Goal: Information Seeking & Learning: Learn about a topic

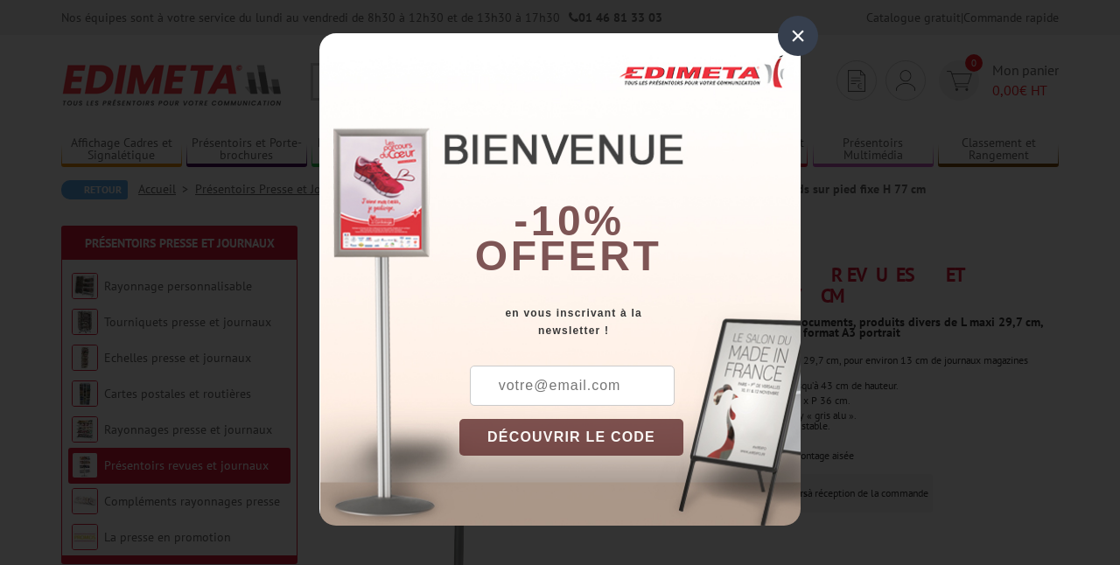
click at [792, 36] on div "×" at bounding box center [798, 36] width 40 height 40
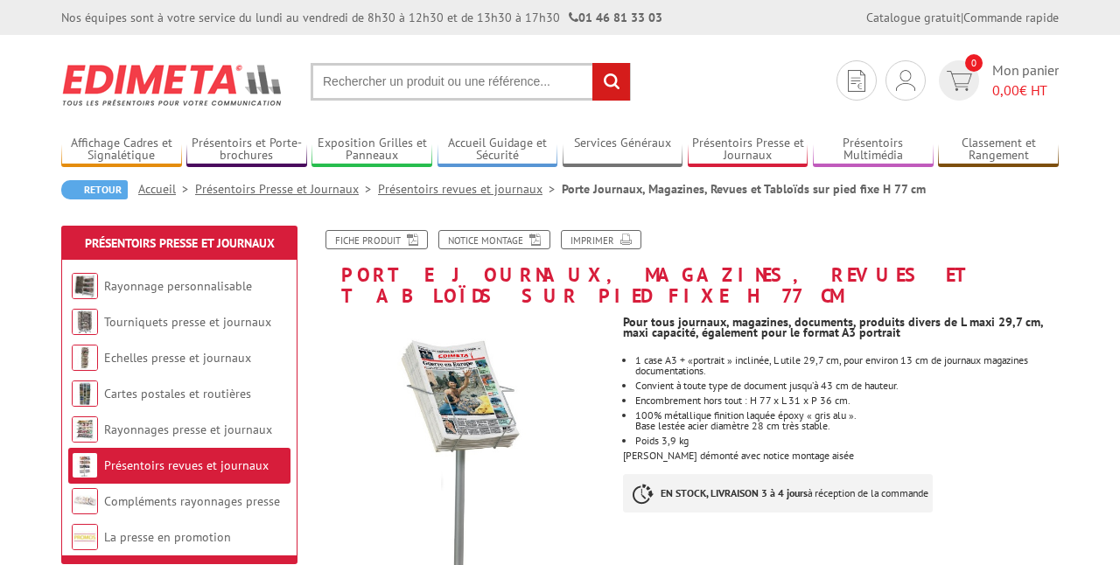
click at [417, 82] on input "text" at bounding box center [471, 82] width 320 height 38
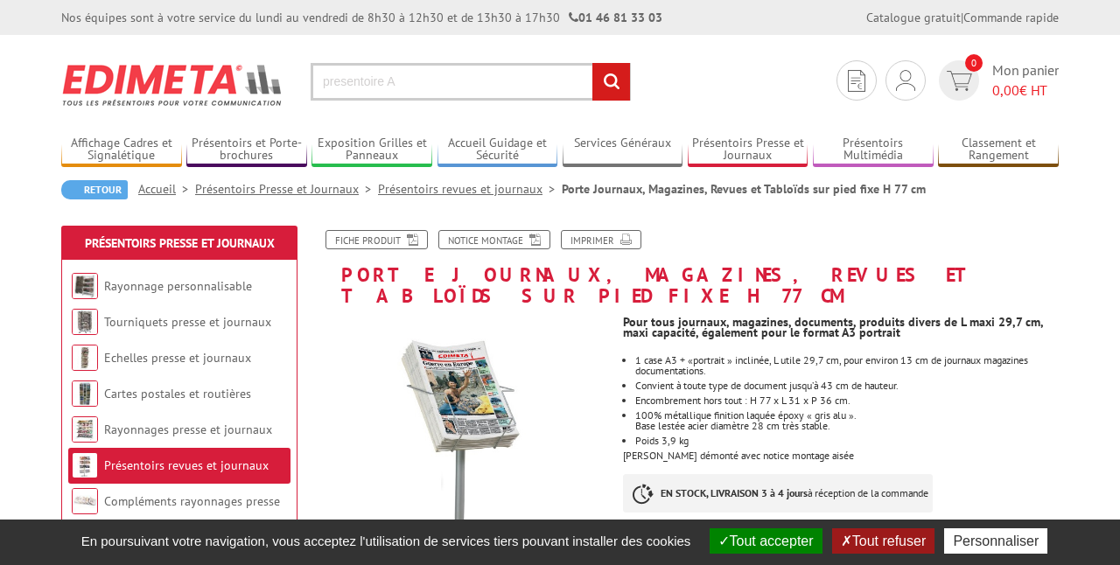
click at [453, 82] on input "presentoire A" at bounding box center [471, 82] width 320 height 38
type input "presentoire A6"
click at [609, 83] on input "rechercher" at bounding box center [611, 82] width 38 height 38
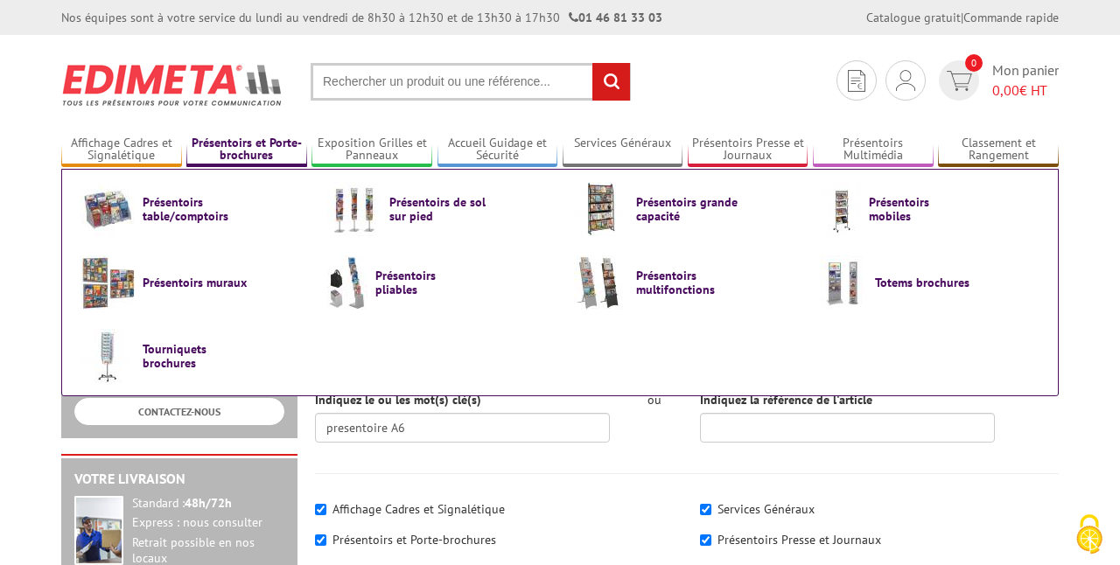
click at [234, 150] on link "Présentoirs et Porte-brochures" at bounding box center [246, 150] width 121 height 29
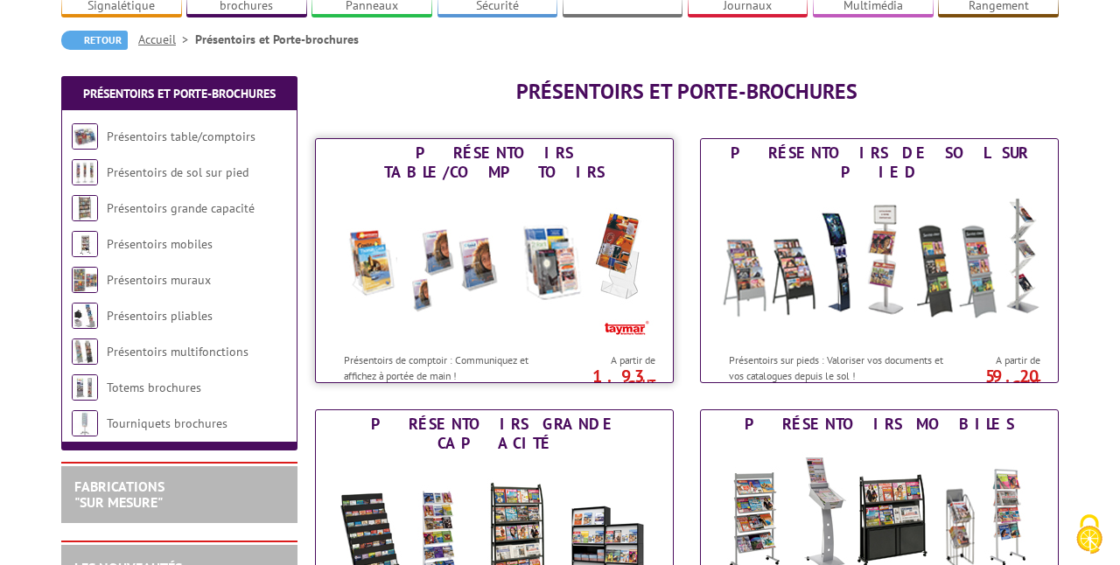
scroll to position [157, 0]
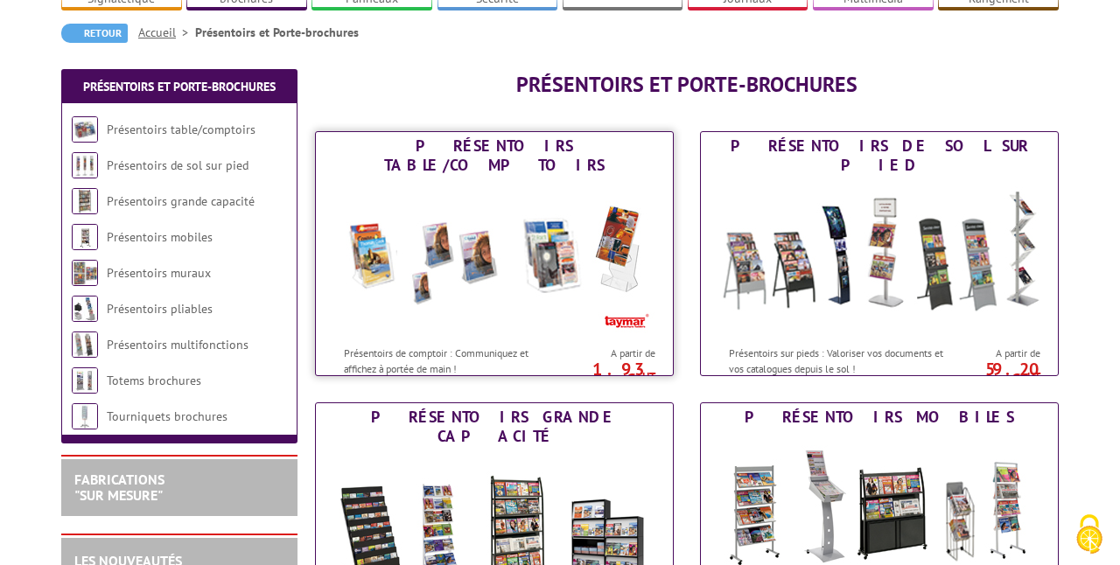
click at [539, 307] on img at bounding box center [494, 257] width 324 height 157
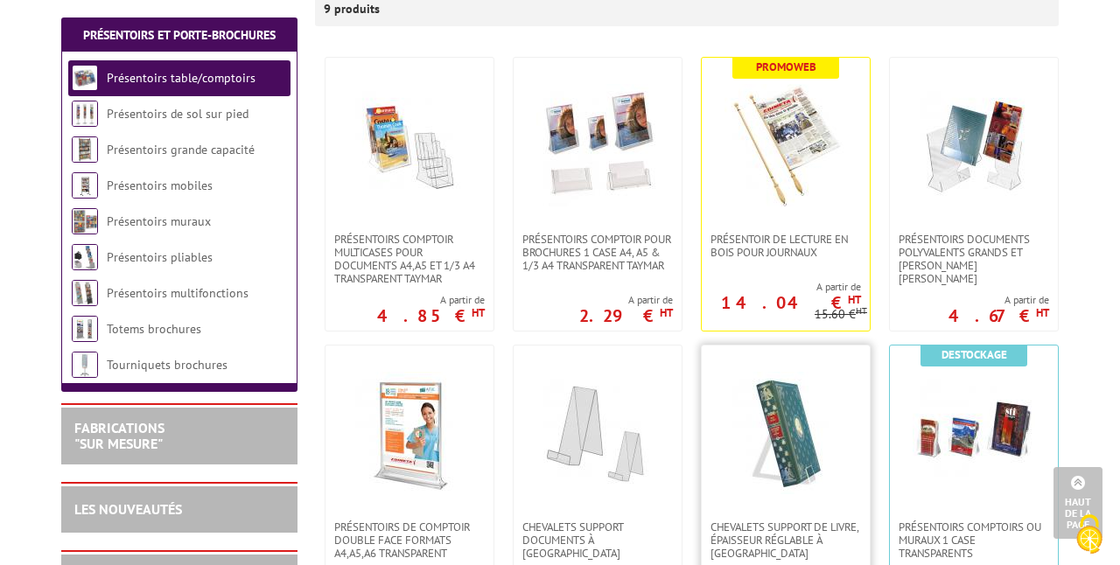
scroll to position [339, 0]
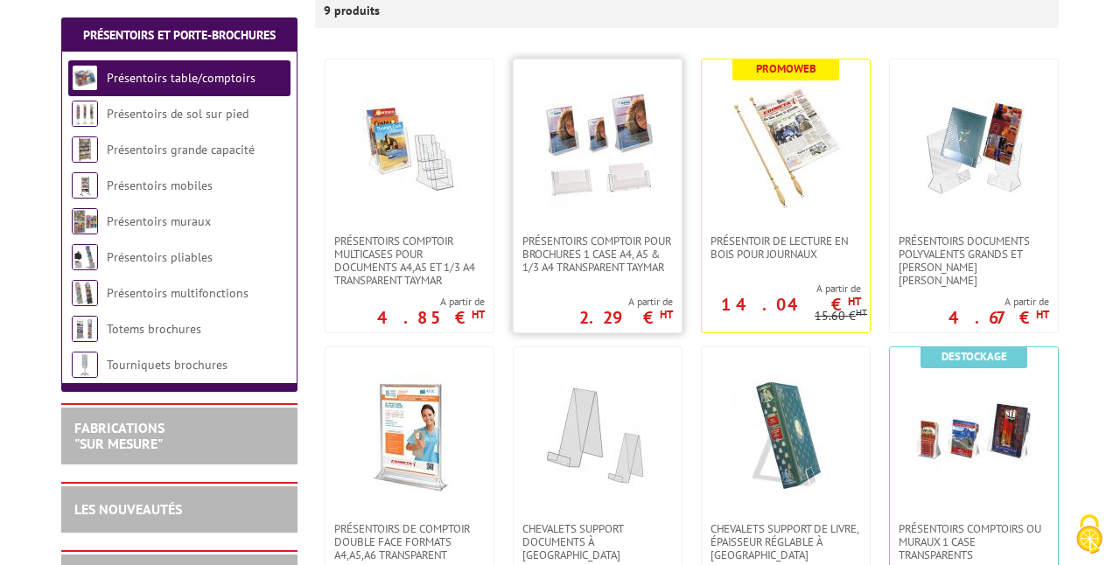
click at [605, 171] on img at bounding box center [597, 147] width 122 height 122
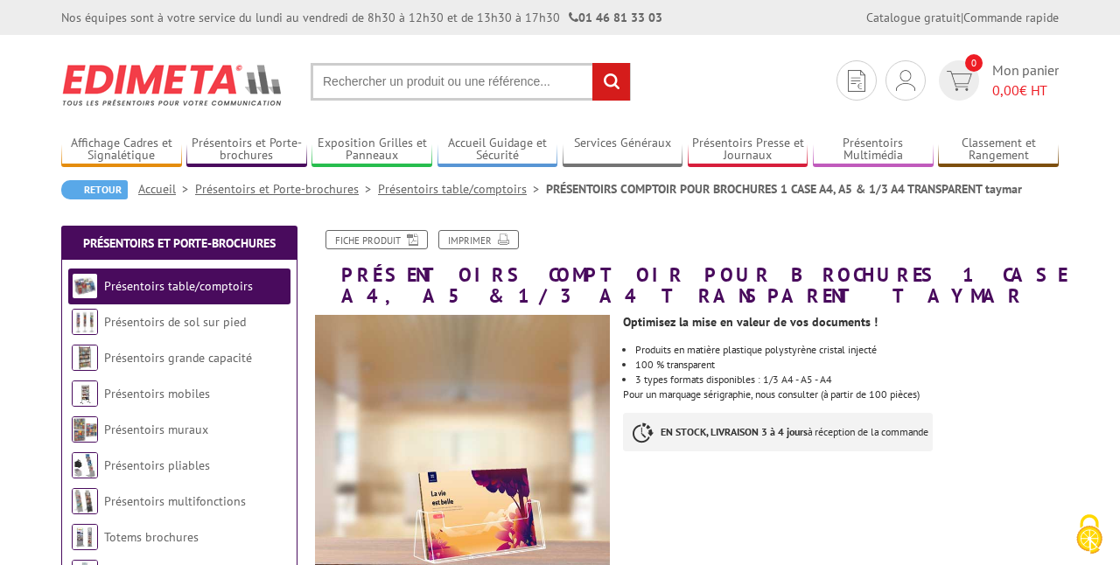
click at [499, 87] on input "text" at bounding box center [471, 82] width 320 height 38
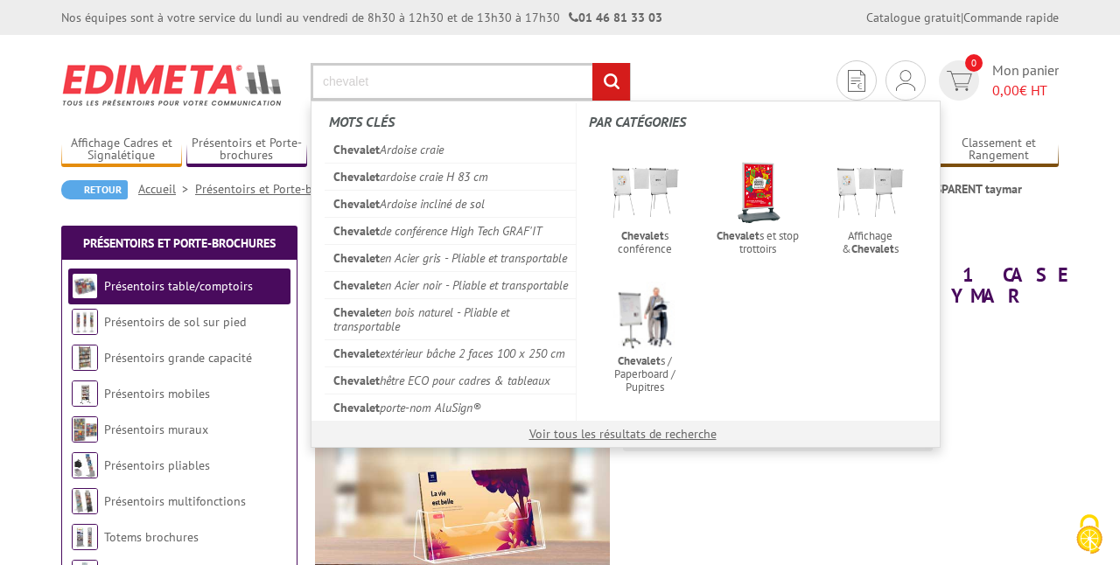
type input "chevalet"
click at [592, 63] on input "rechercher" at bounding box center [611, 82] width 38 height 38
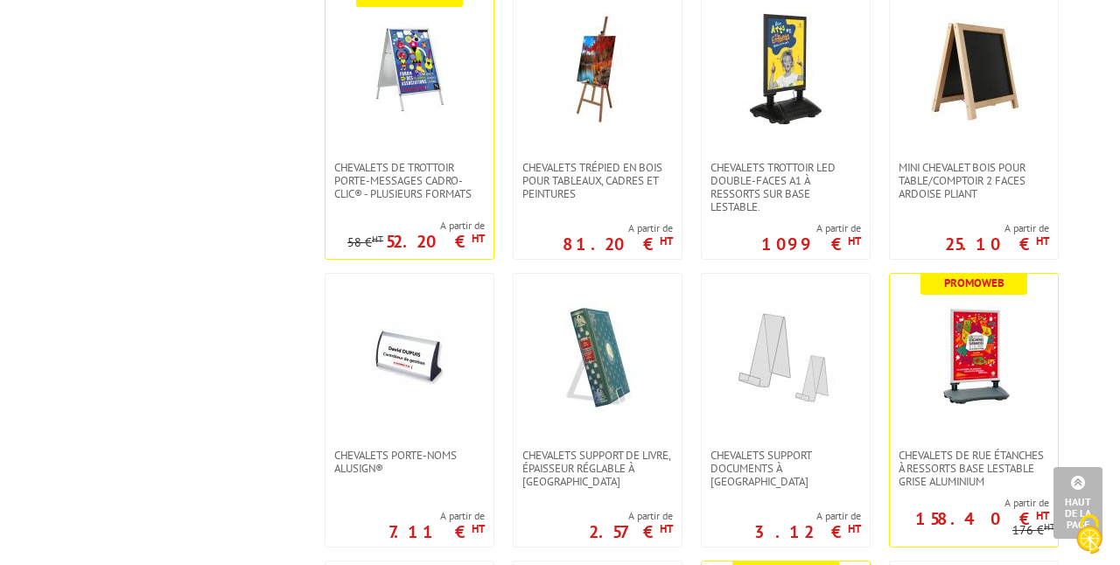
scroll to position [1288, 0]
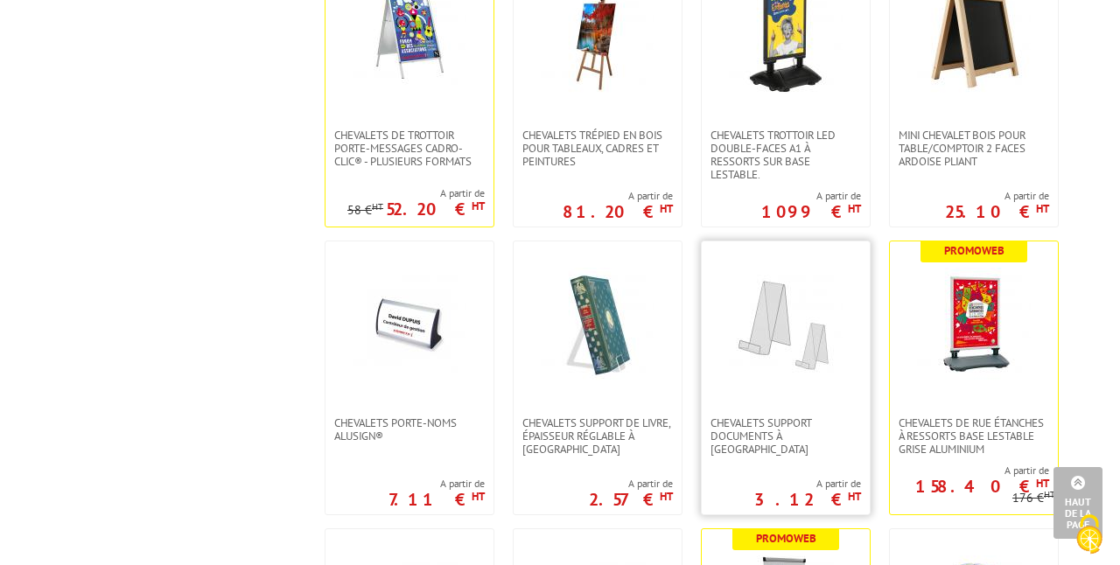
click at [798, 333] on img at bounding box center [786, 325] width 114 height 114
